Goal: Check status

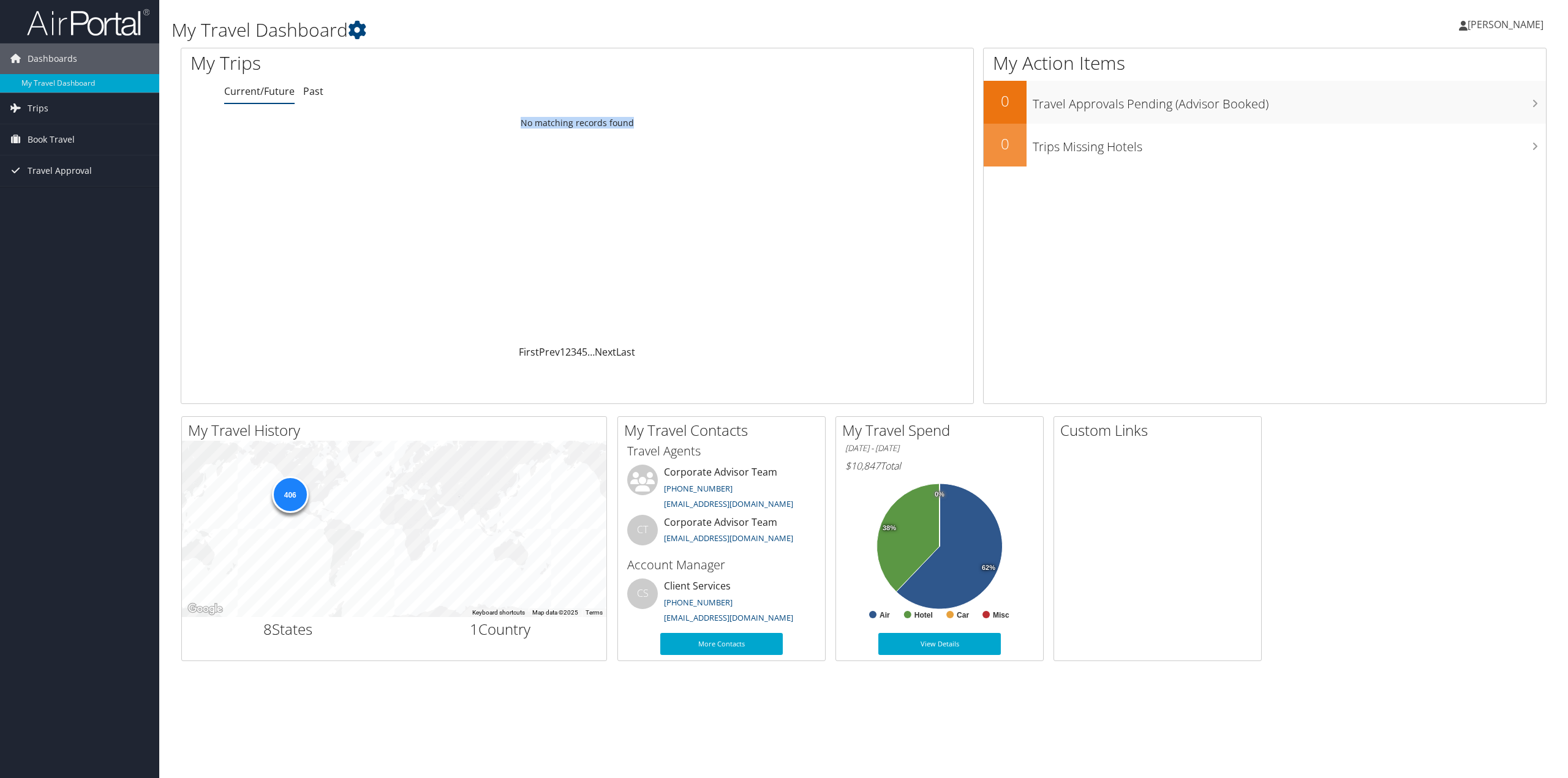
drag, startPoint x: 780, startPoint y: 116, endPoint x: 529, endPoint y: 128, distance: 251.3
click at [411, 119] on td "No matching records found" at bounding box center [577, 123] width 791 height 22
click at [785, 129] on td "No matching records found" at bounding box center [577, 123] width 791 height 22
